Goal: Task Accomplishment & Management: Manage account settings

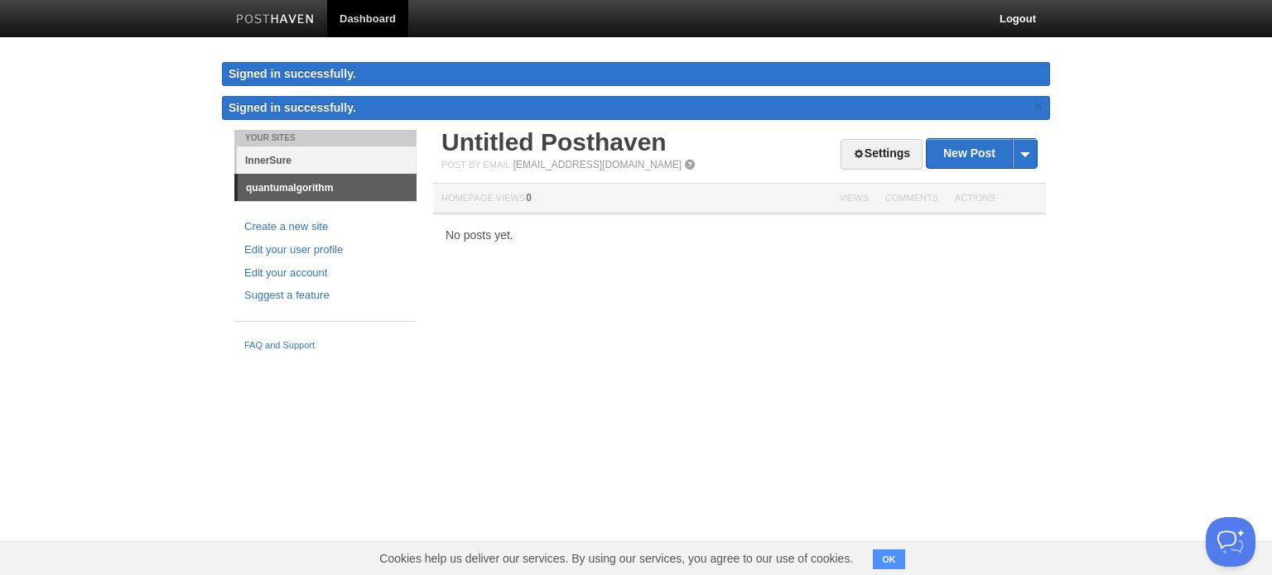
click at [275, 161] on link "InnerSure" at bounding box center [327, 160] width 180 height 27
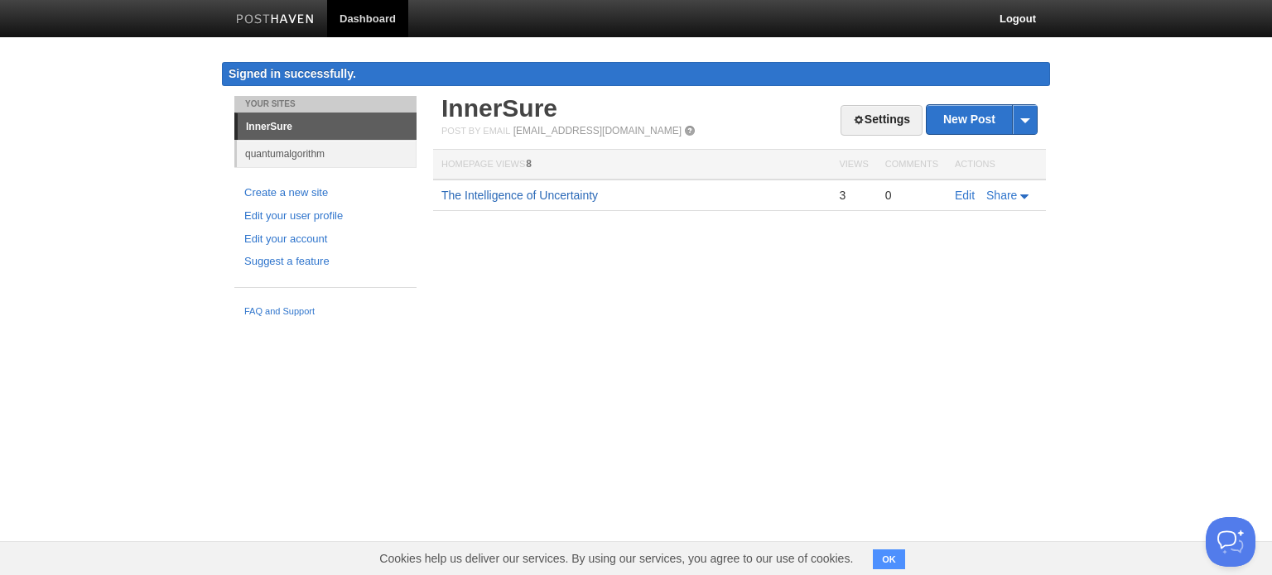
click at [562, 196] on link "The Intelligence of Uncertainty" at bounding box center [519, 195] width 156 height 13
click at [1021, 195] on icon at bounding box center [1024, 197] width 8 height 4
click at [1158, 243] on body "Dashboard Logout Signed in successfully. Signed in successfully. × Your Sites I…" at bounding box center [636, 162] width 1272 height 325
click at [295, 151] on link "quantumalgorithm" at bounding box center [327, 153] width 180 height 27
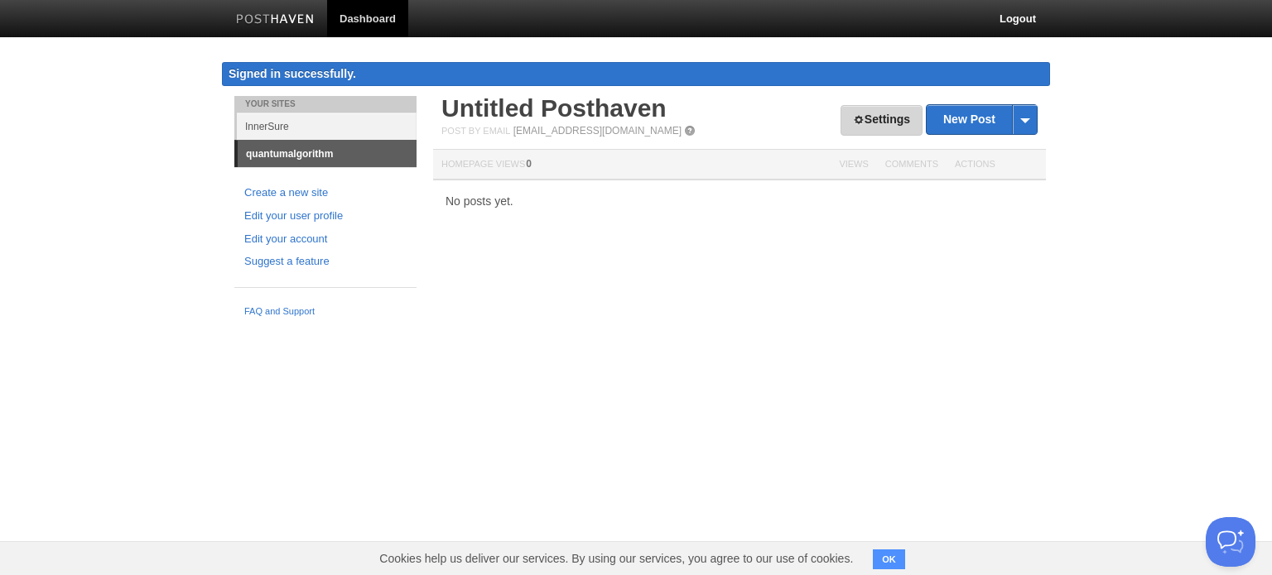
click at [874, 118] on link "Settings" at bounding box center [881, 120] width 82 height 31
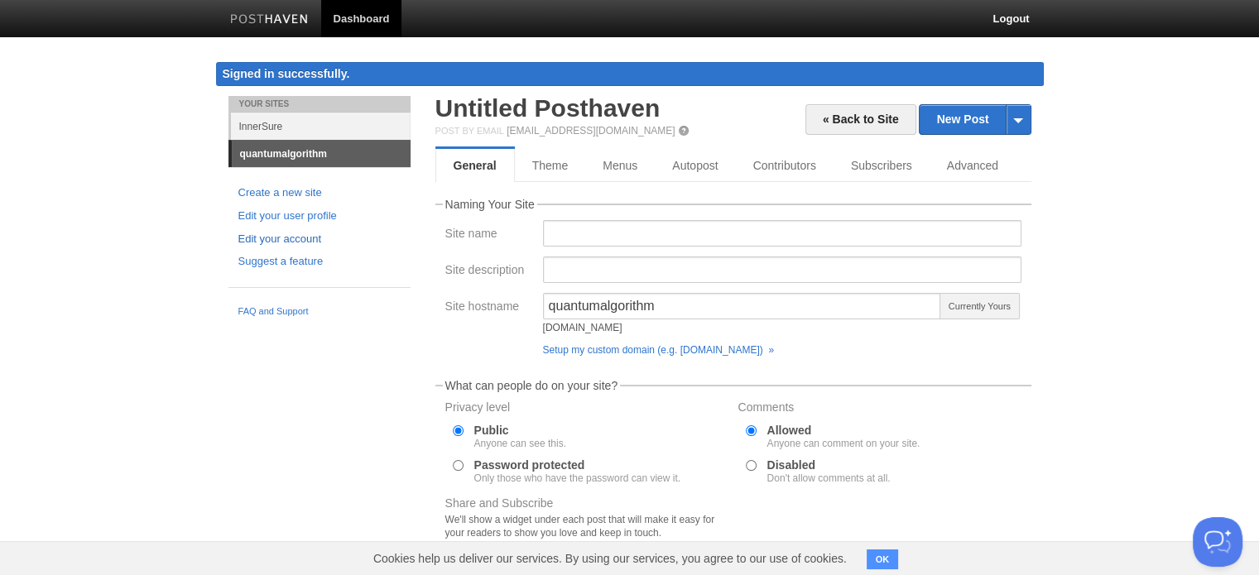
click at [265, 238] on link "Edit your account" at bounding box center [319, 239] width 162 height 17
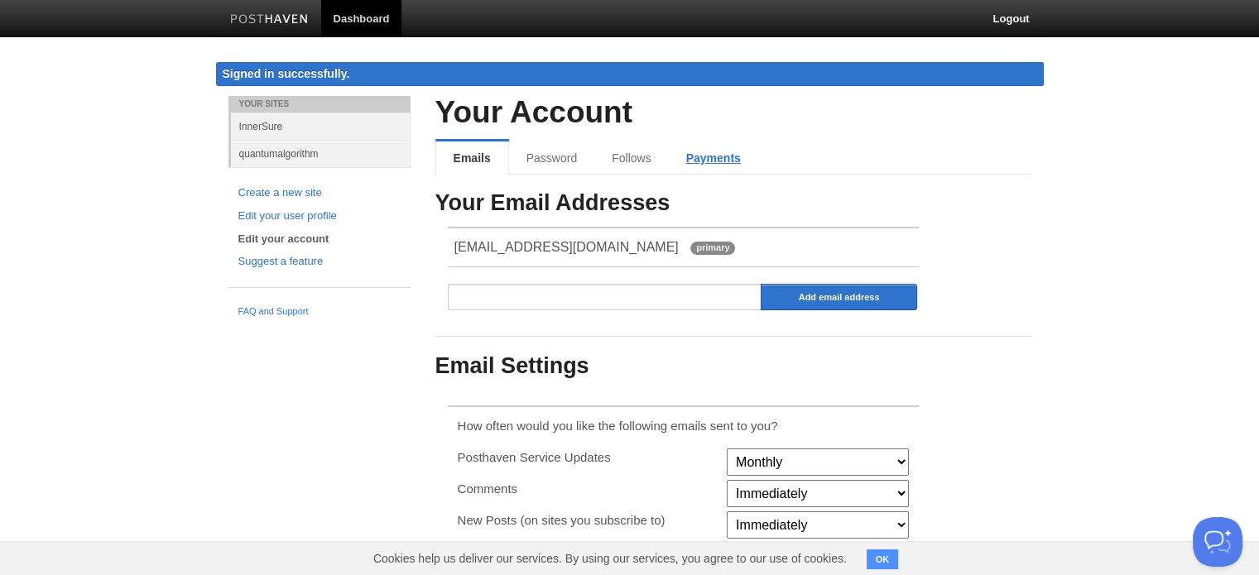
click at [716, 157] on link "Payments" at bounding box center [713, 158] width 89 height 33
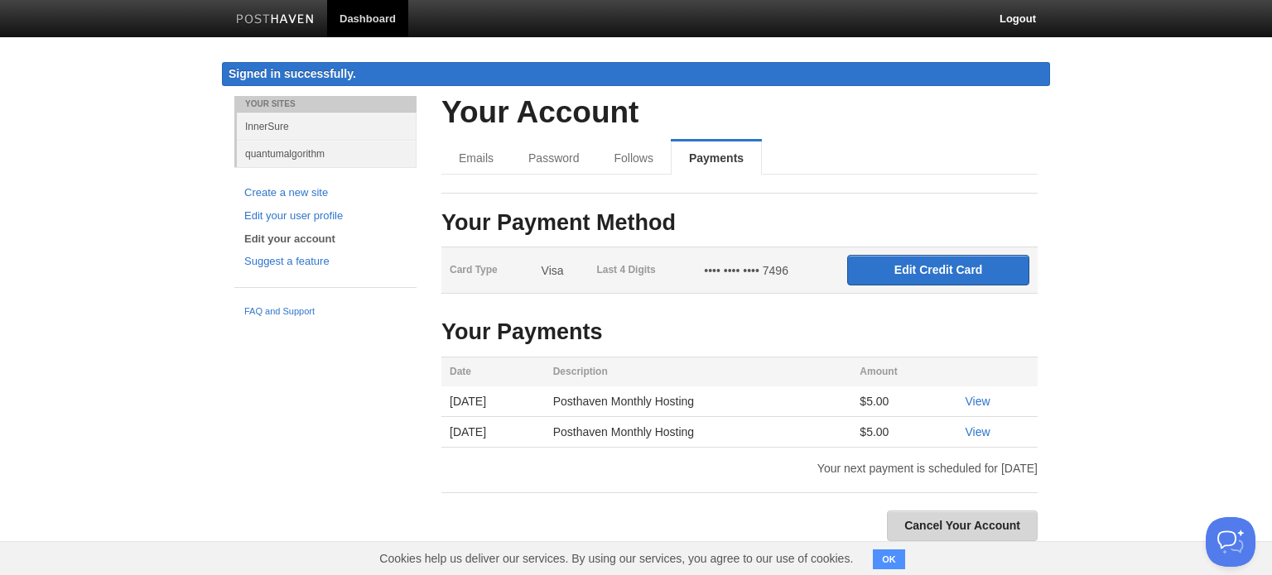
click at [950, 526] on link "Cancel Your Account" at bounding box center [962, 526] width 151 height 31
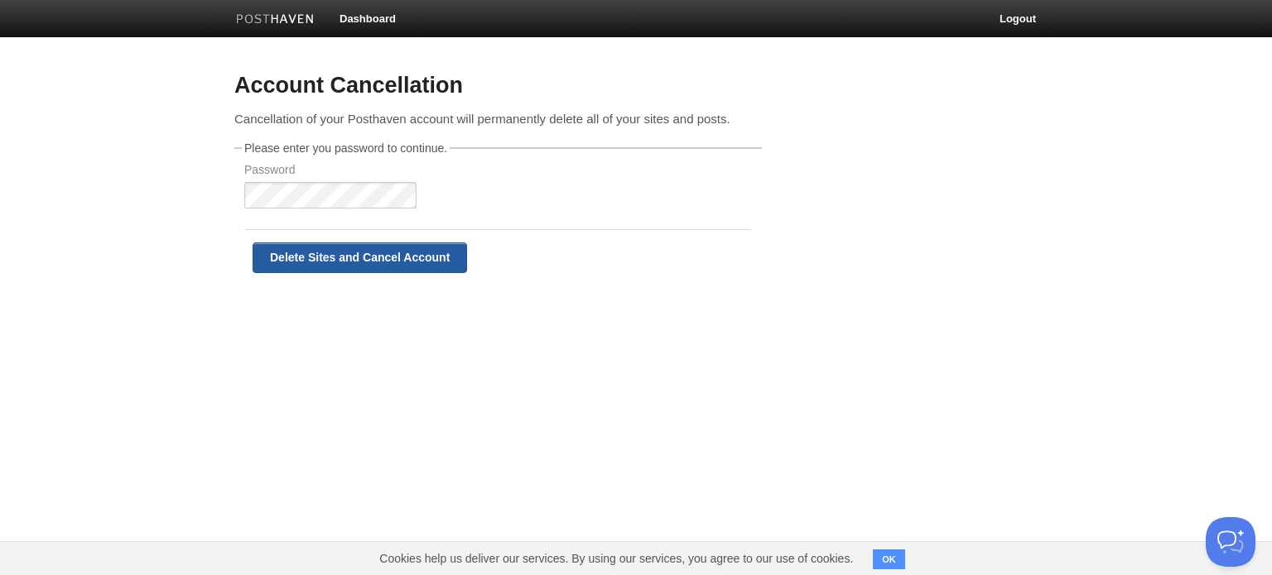
click at [342, 262] on input "Delete Sites and Cancel Account" at bounding box center [360, 258] width 214 height 31
